Goal: Obtain resource: Download file/media

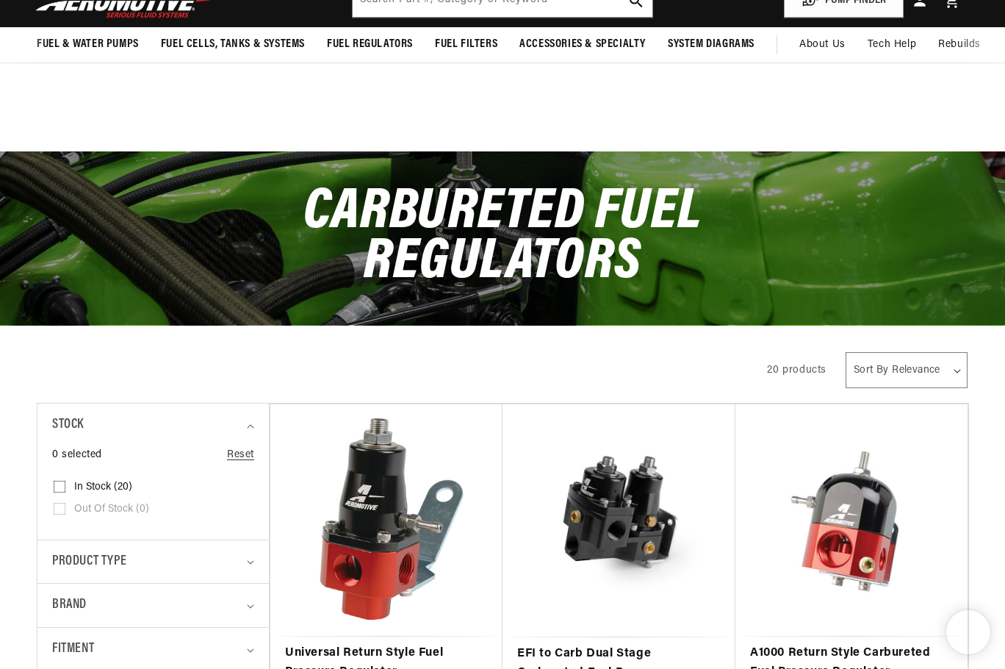
click at [380, 644] on link "Universal Return Style Fuel Pressure Regulator" at bounding box center [386, 662] width 203 height 37
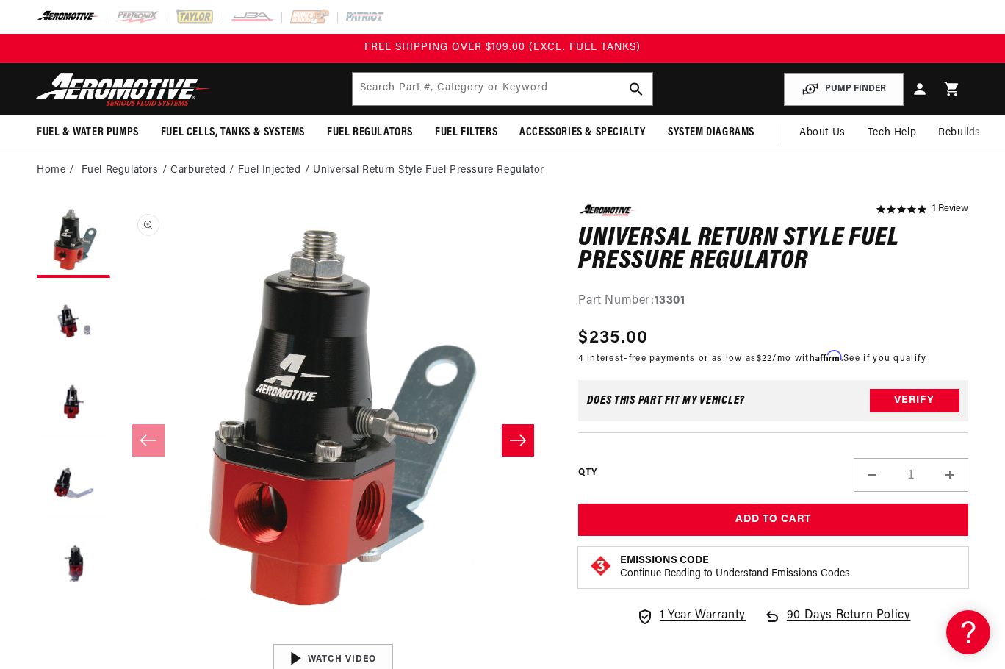
scroll to position [1, 0]
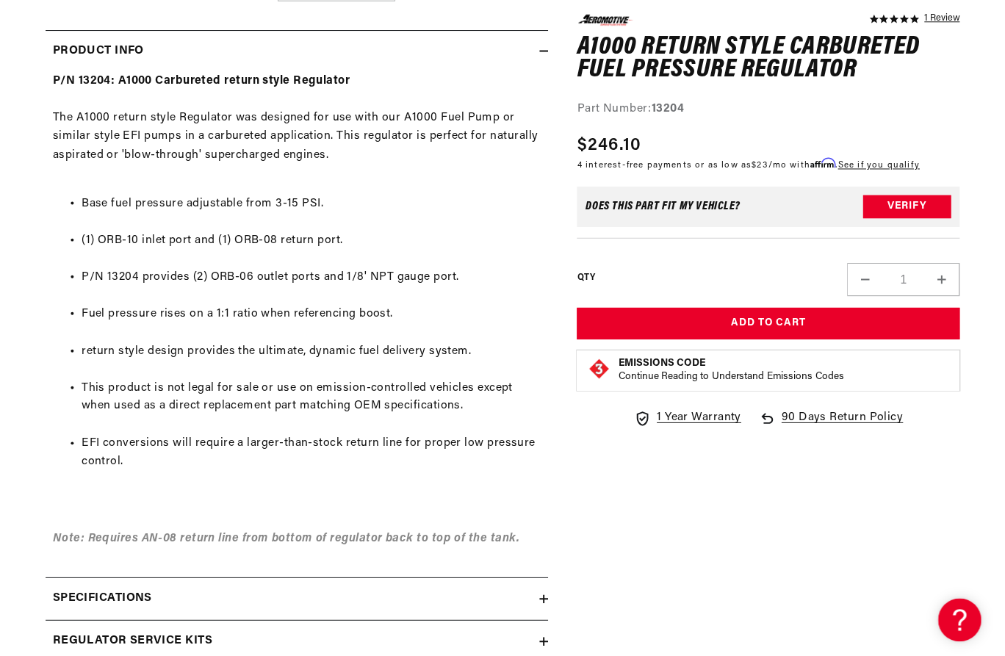
scroll to position [824, 0]
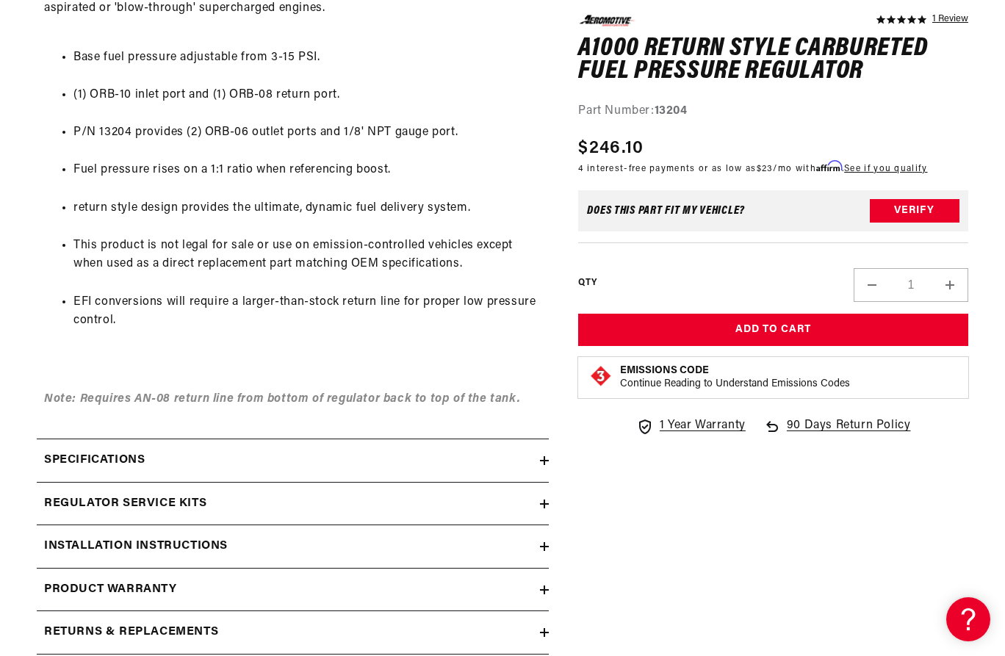
click at [544, 461] on icon at bounding box center [544, 461] width 9 height 0
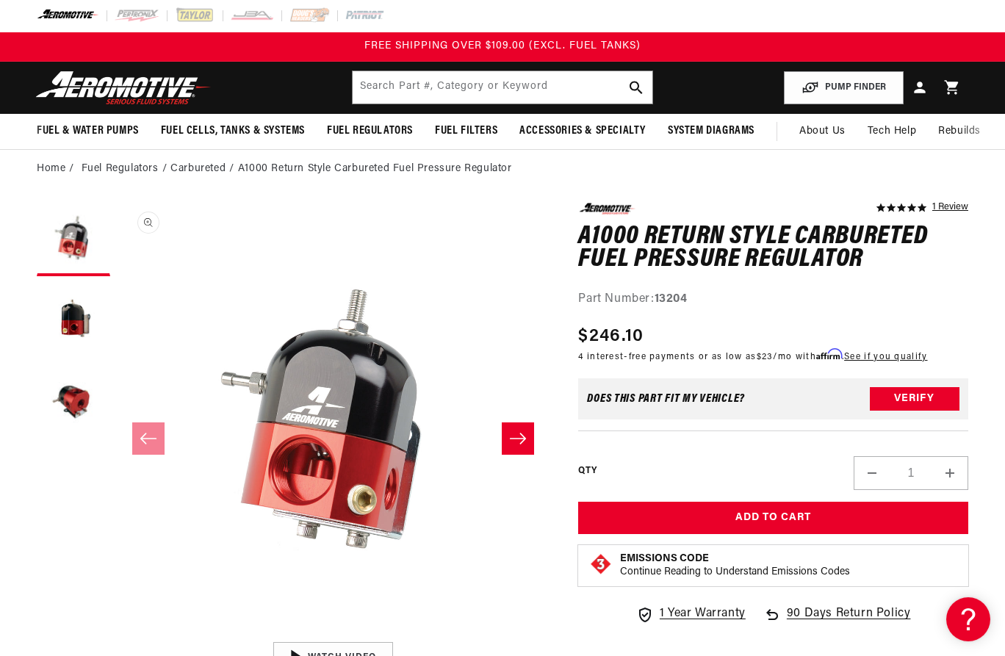
scroll to position [0, 0]
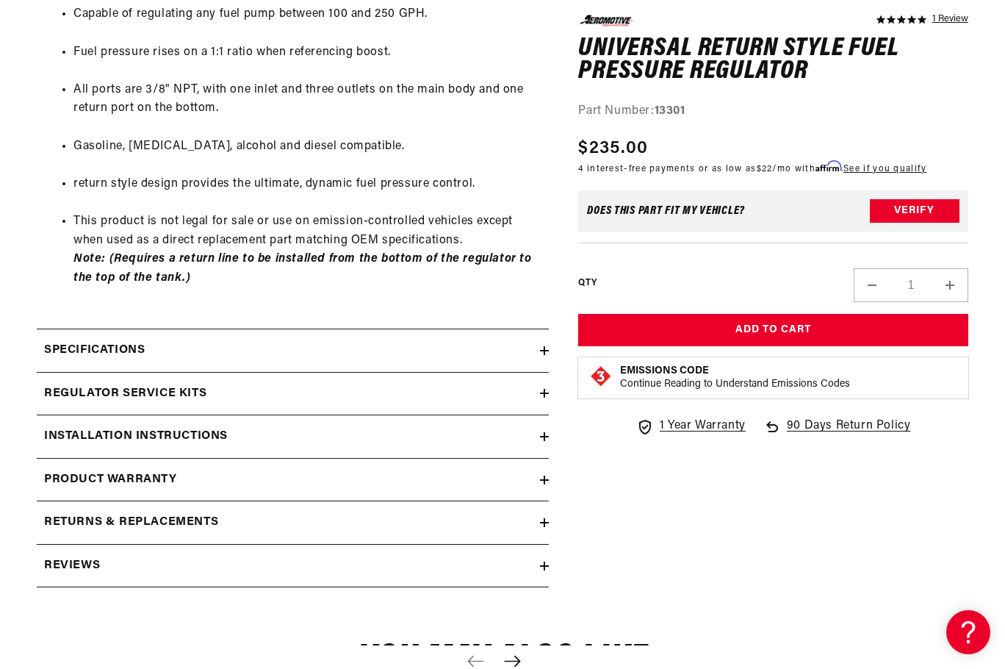
scroll to position [899, 0]
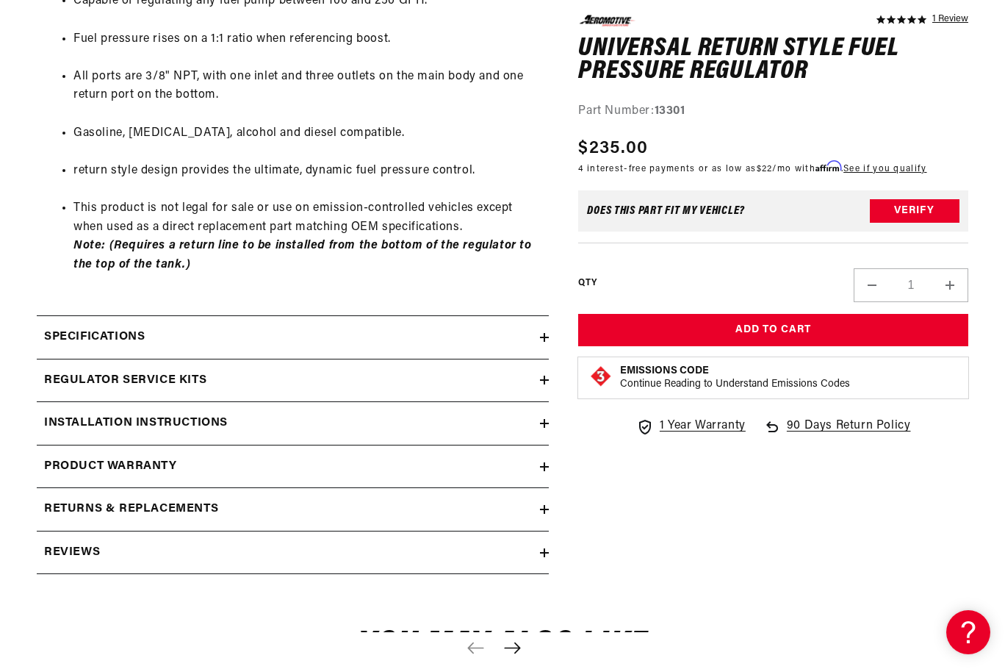
click at [547, 423] on icon at bounding box center [544, 423] width 9 height 0
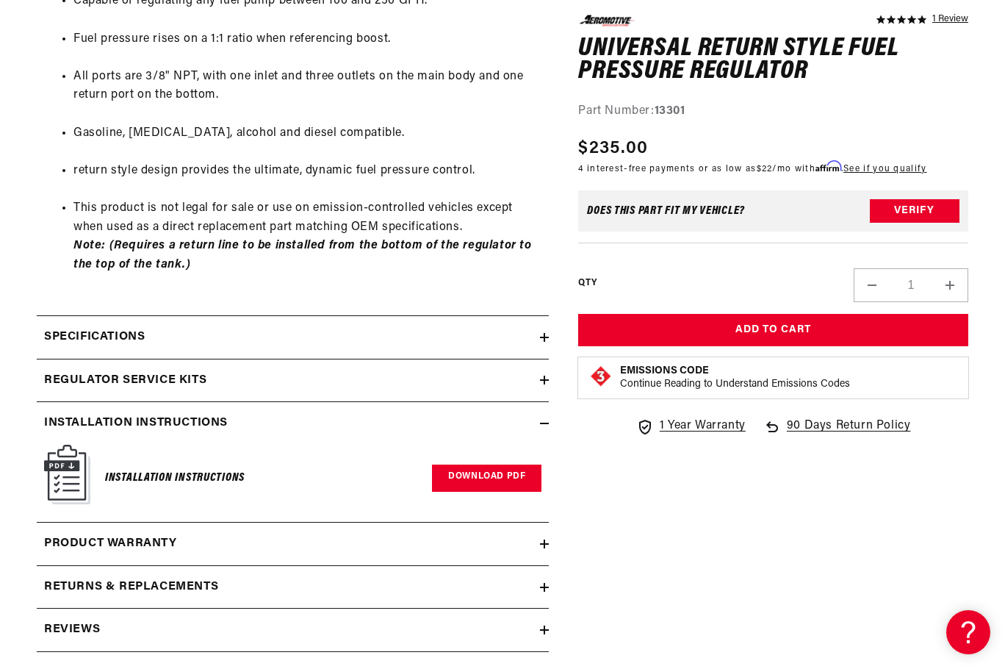
click at [471, 479] on link "Download PDF" at bounding box center [486, 477] width 109 height 27
